Goal: Information Seeking & Learning: Learn about a topic

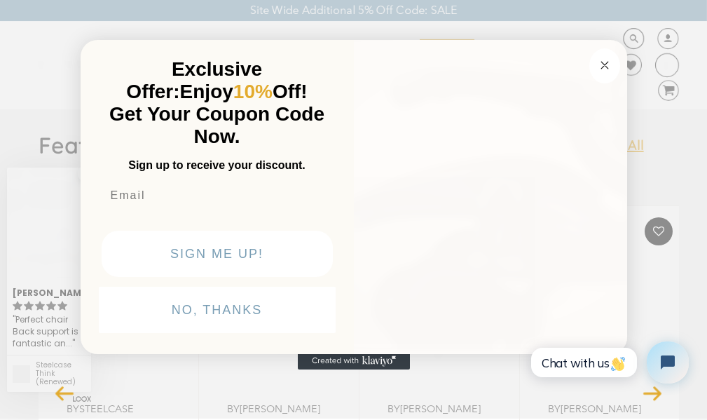
scroll to position [2625, 0]
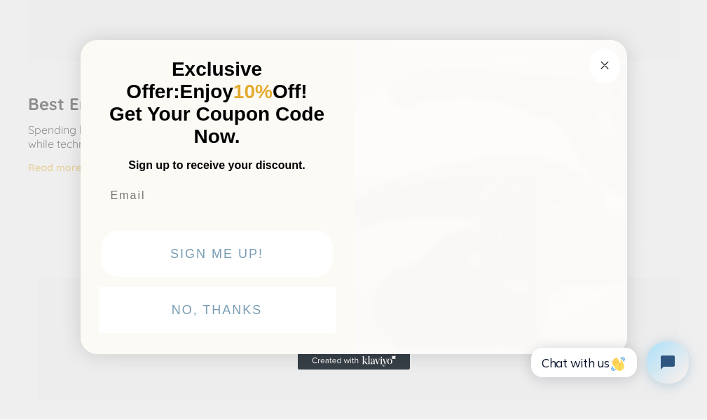
click at [341, 209] on div "Exclusive Offer: Enjoy 10% Off! Get Your Coupon Code Now. Sign up to receive yo…" at bounding box center [224, 197] width 259 height 286
click at [455, 36] on div "Close dialog Exclusive Offer: Enjoy 10% Off! Get Your Coupon Code Now. Sign up …" at bounding box center [353, 209] width 707 height 420
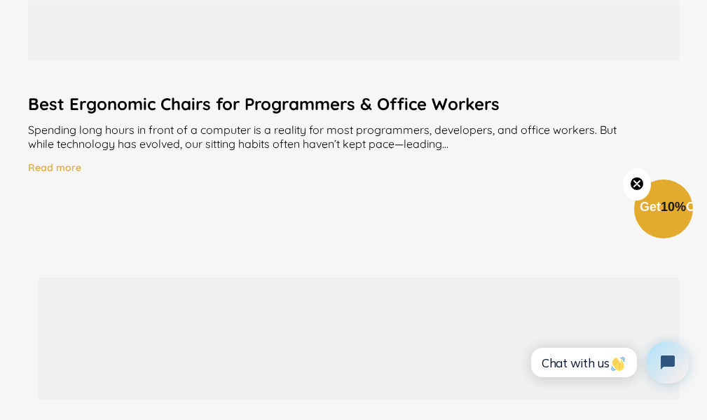
click at [353, 43] on div at bounding box center [353, -1] width 650 height 123
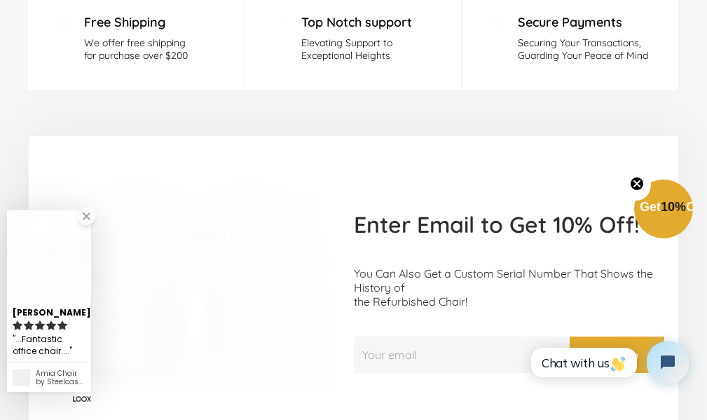
click at [377, 210] on h1 "Enter Email to Get 10% Off!" at bounding box center [509, 224] width 310 height 28
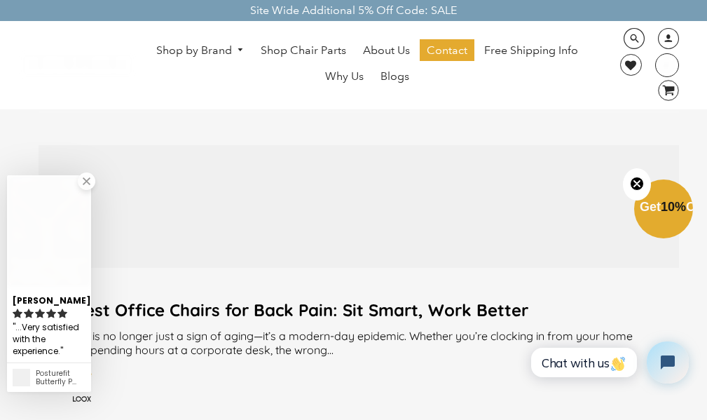
scroll to position [3046, 0]
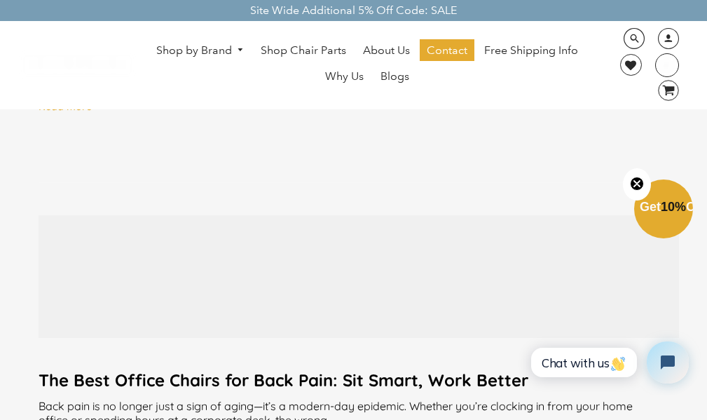
click at [305, 139] on div "Best Place to Buy Refurbished Office Chairs Online in the US – Chairorama Wheth…" at bounding box center [358, 19] width 639 height 326
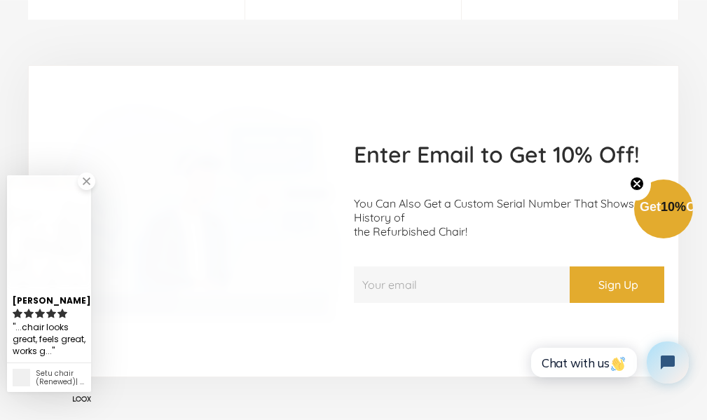
scroll to position [2522, 0]
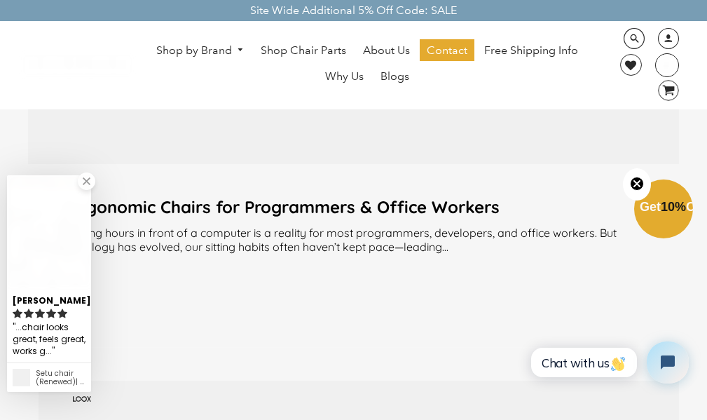
click at [430, 209] on h2 "Best Ergonomic Chairs for Programmers & Office Workers" at bounding box center [353, 206] width 650 height 21
